Goal: Consume media (video, audio): Consume media (video, audio)

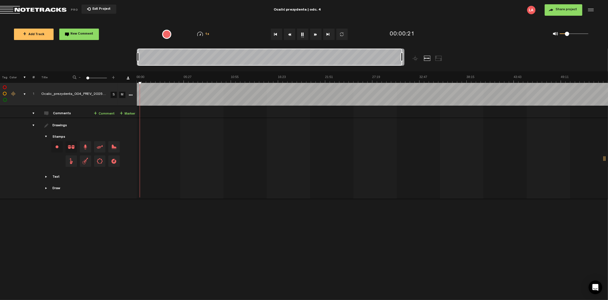
drag, startPoint x: 576, startPoint y: 32, endPoint x: 568, endPoint y: 32, distance: 8.6
click at [568, 33] on div "0 1 0.21" at bounding box center [574, 33] width 29 height 1
click at [303, 33] on button "1x" at bounding box center [302, 34] width 11 height 11
click at [301, 34] on button "1x" at bounding box center [302, 34] width 11 height 11
drag, startPoint x: 403, startPoint y: 59, endPoint x: 414, endPoint y: 61, distance: 11.3
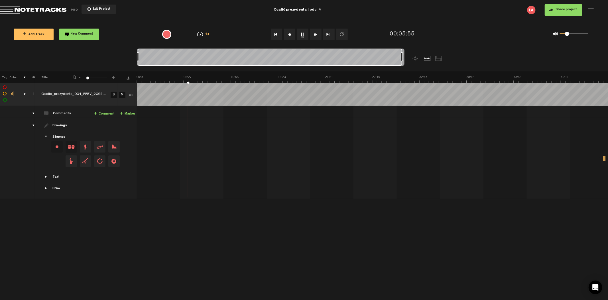
click at [414, 61] on div at bounding box center [304, 59] width 335 height 23
click at [292, 32] on button "Rewind" at bounding box center [289, 34] width 11 height 11
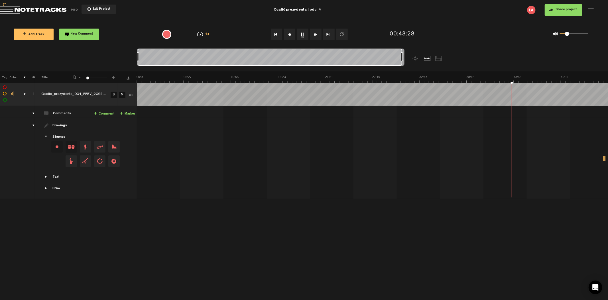
click at [292, 32] on button "Rewind" at bounding box center [289, 34] width 11 height 11
click at [291, 31] on button "Rewind" at bounding box center [289, 34] width 11 height 11
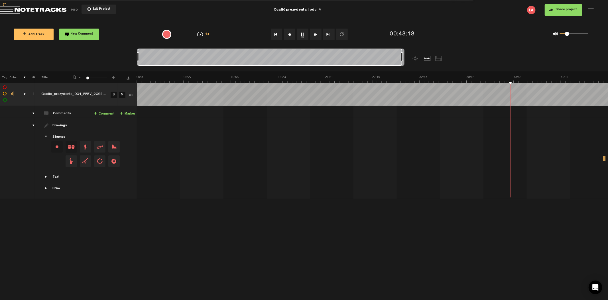
click at [291, 31] on button "Rewind" at bounding box center [289, 34] width 11 height 11
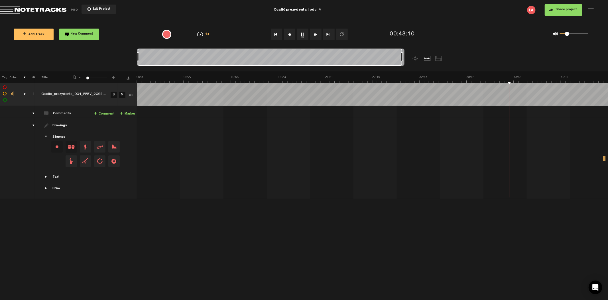
click at [291, 32] on button "Rewind" at bounding box center [289, 34] width 11 height 11
click at [292, 31] on button "Rewind" at bounding box center [289, 34] width 11 height 11
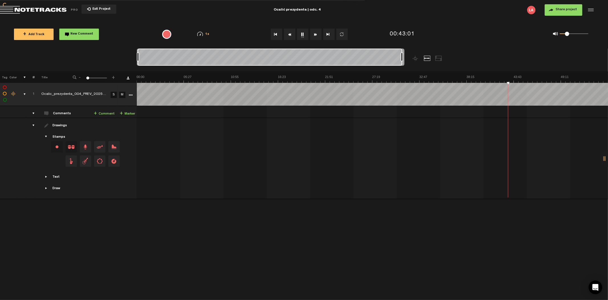
click at [292, 31] on button "Rewind" at bounding box center [289, 34] width 11 height 11
click at [291, 31] on button "Rewind" at bounding box center [289, 34] width 11 height 11
click at [288, 33] on button "Rewind" at bounding box center [289, 34] width 11 height 11
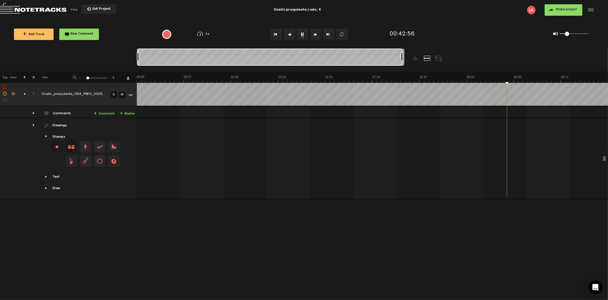
click at [288, 33] on button "Rewind" at bounding box center [289, 34] width 11 height 11
click at [288, 32] on button "Rewind" at bounding box center [289, 34] width 11 height 11
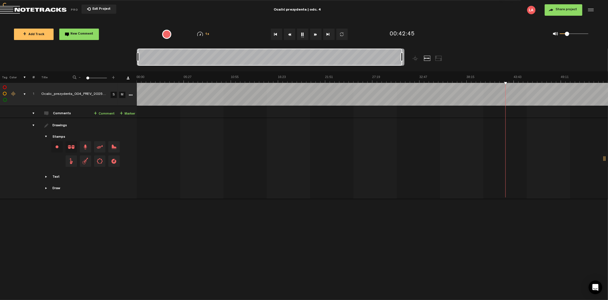
click at [288, 32] on button "Rewind" at bounding box center [289, 34] width 11 height 11
click at [316, 36] on button "Fast Forward" at bounding box center [315, 34] width 11 height 11
click at [304, 33] on button "1x" at bounding box center [302, 34] width 11 height 11
